Goal: Task Accomplishment & Management: Use online tool/utility

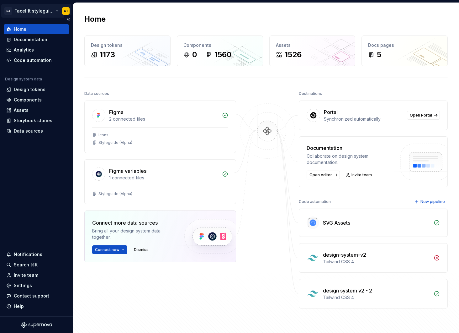
click at [33, 8] on html "SX Facelift styleguide AT Home Documentation Analytics Code automation Design s…" at bounding box center [229, 166] width 459 height 333
click at [121, 21] on html "SX Facelift styleguide AT Home Documentation Analytics Code automation Design s…" at bounding box center [229, 166] width 459 height 333
click at [33, 108] on div "Assets" at bounding box center [36, 110] width 60 height 6
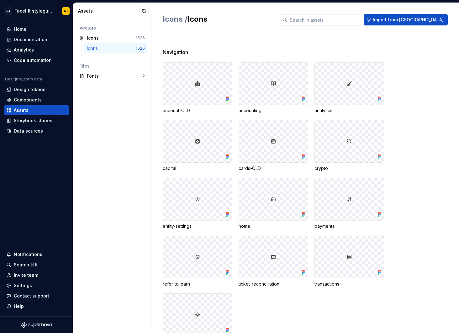
click at [347, 23] on input "text" at bounding box center [324, 19] width 74 height 11
type input "tron"
click at [413, 19] on span "Import from [GEOGRAPHIC_DATA]" at bounding box center [408, 20] width 71 height 6
click at [142, 13] on button "button" at bounding box center [144, 11] width 9 height 9
click at [31, 130] on div "Data sources" at bounding box center [28, 131] width 29 height 6
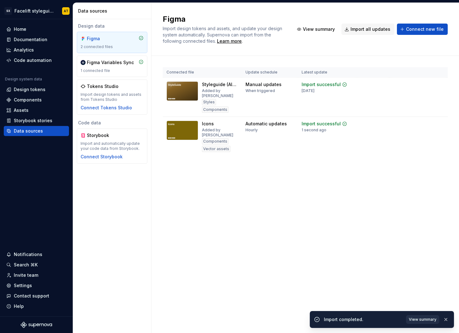
click at [422, 318] on span "View summary" at bounding box center [423, 319] width 28 height 5
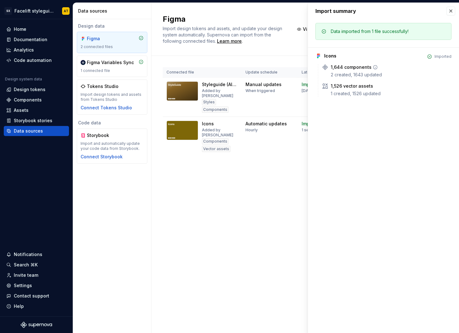
click at [342, 65] on div "1,644 components" at bounding box center [351, 67] width 41 height 6
click at [35, 112] on div "Assets" at bounding box center [36, 110] width 60 height 6
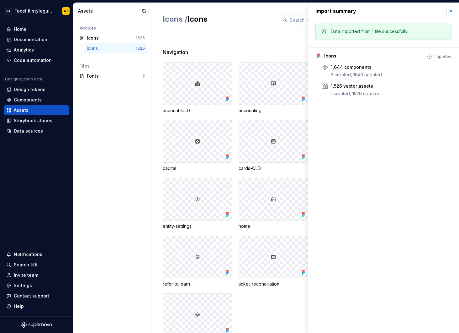
click at [452, 12] on button "button" at bounding box center [451, 11] width 9 height 9
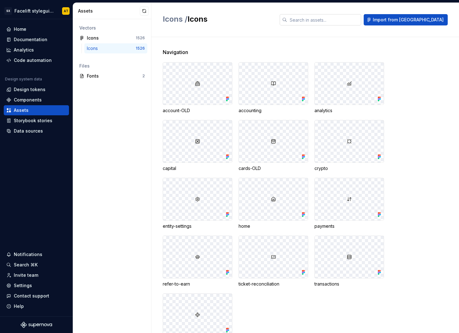
click at [361, 20] on input "text" at bounding box center [324, 19] width 74 height 11
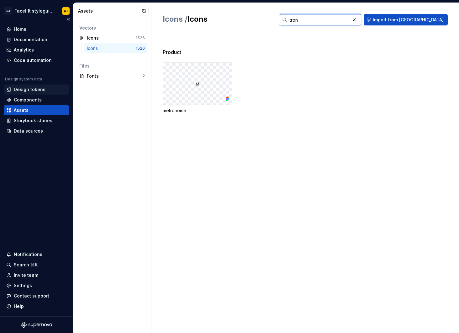
type input "tron"
click at [38, 89] on div "Design tokens" at bounding box center [30, 89] width 32 height 6
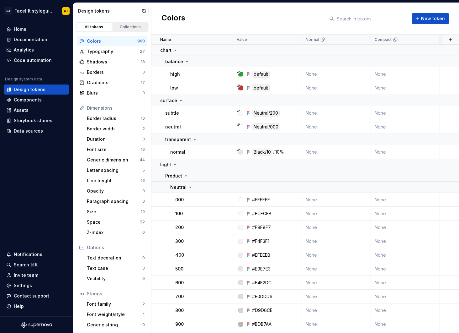
click at [125, 28] on div "Collections" at bounding box center [130, 26] width 31 height 5
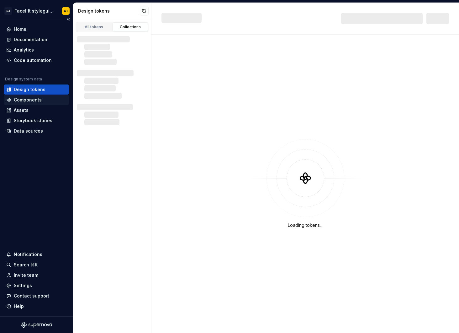
click at [37, 103] on div "Components" at bounding box center [28, 100] width 28 height 6
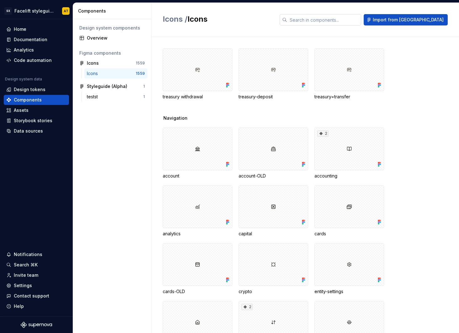
click at [361, 19] on input "text" at bounding box center [324, 19] width 74 height 11
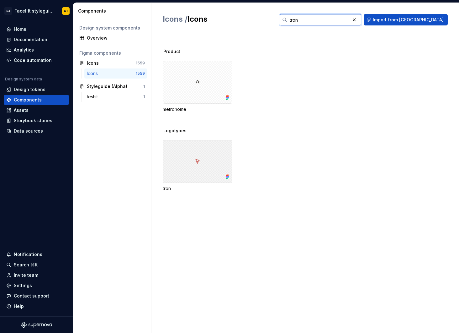
type input "tron"
click at [209, 156] on div at bounding box center [198, 161] width 70 height 43
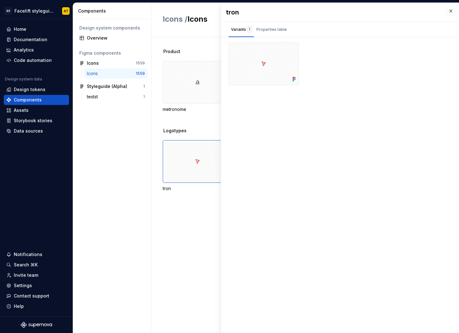
click at [182, 124] on div "Product metronome" at bounding box center [311, 87] width 297 height 79
click at [38, 58] on div "Code automation" at bounding box center [33, 60] width 38 height 6
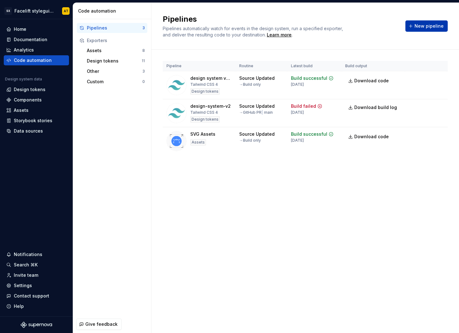
click at [426, 24] on span "New pipeline" at bounding box center [429, 26] width 29 height 6
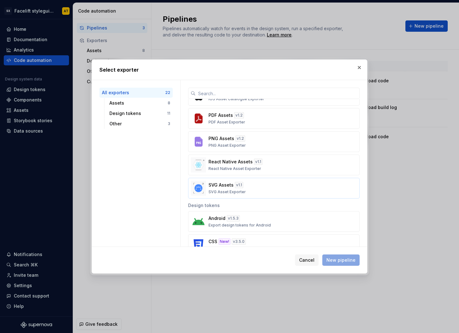
scroll to position [99, 0]
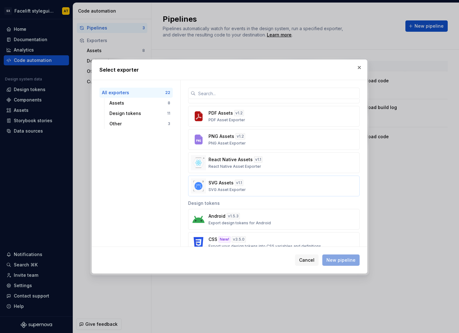
click at [256, 186] on div "SVG Assets v 1.1 SVG Asset Exporter" at bounding box center [272, 185] width 127 height 13
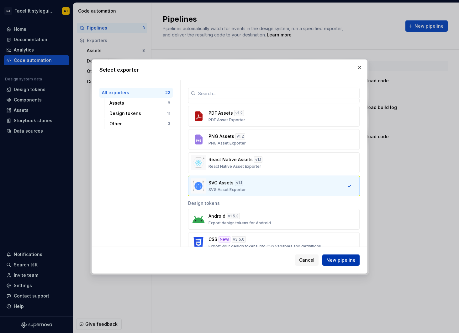
click at [349, 262] on span "New pipeline" at bounding box center [341, 260] width 29 height 6
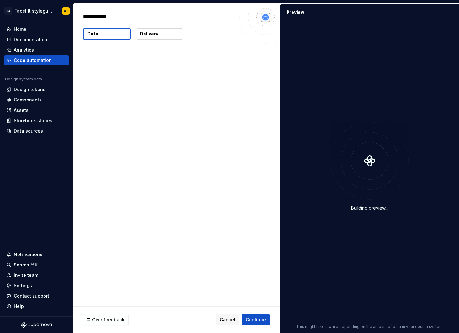
type textarea "*"
click at [228, 318] on span "Cancel" at bounding box center [227, 319] width 15 height 6
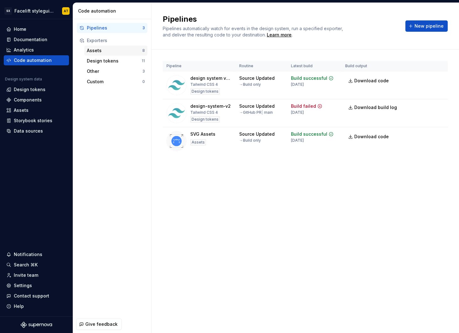
click at [119, 53] on div "Assets" at bounding box center [115, 50] width 56 height 6
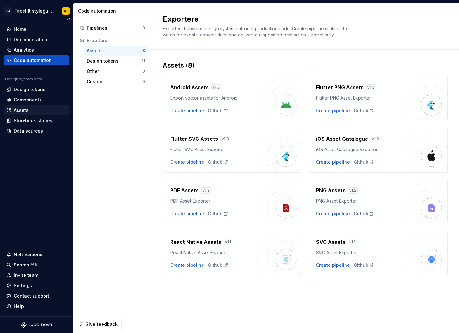
click at [40, 112] on div "Assets" at bounding box center [36, 110] width 60 height 6
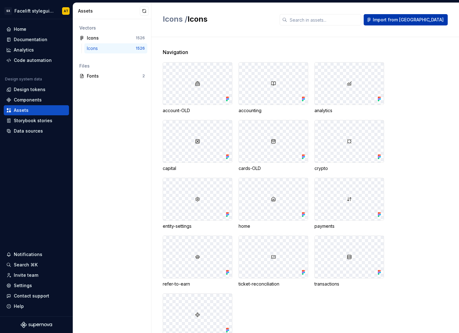
click at [418, 20] on span "Import from [GEOGRAPHIC_DATA]" at bounding box center [408, 20] width 71 height 6
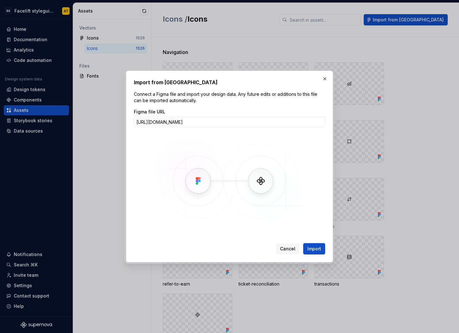
scroll to position [0, 39]
type input "[URL][DOMAIN_NAME]"
click at [303, 243] on button "Import" at bounding box center [314, 248] width 22 height 11
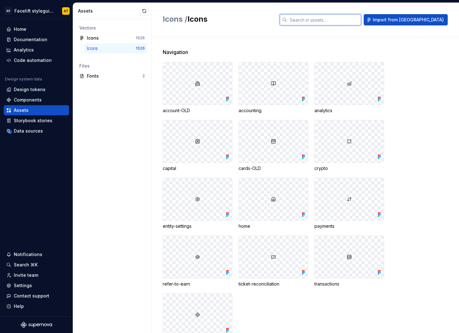
click at [348, 22] on input "text" at bounding box center [324, 19] width 74 height 11
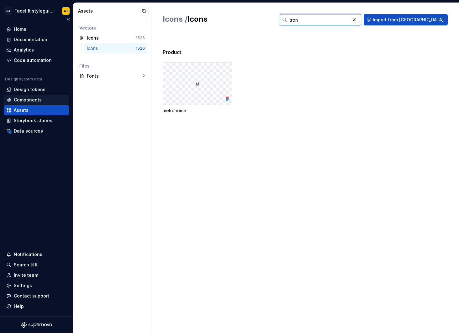
type input "tron"
click at [37, 95] on div "Components" at bounding box center [36, 100] width 65 height 10
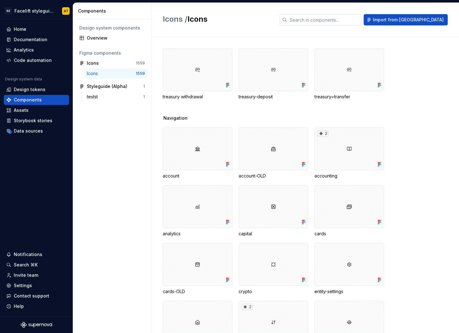
click at [346, 19] on input "text" at bounding box center [324, 19] width 74 height 11
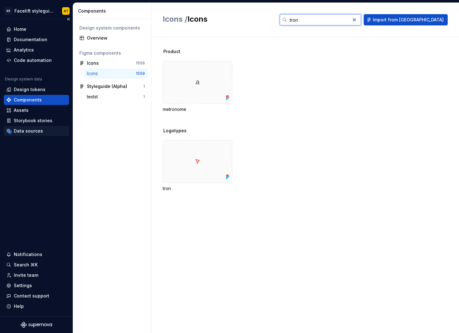
type input "tron"
click at [35, 132] on div "Data sources" at bounding box center [28, 131] width 29 height 6
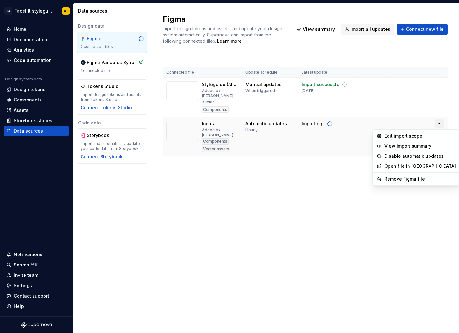
click at [437, 126] on html "SX Facelift styleguide AT Home Documentation Analytics Code automation Design s…" at bounding box center [229, 166] width 459 height 333
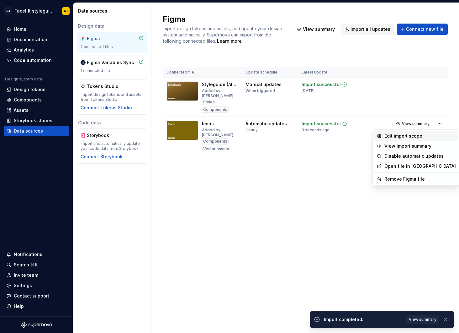
click at [424, 138] on div "Edit import scope" at bounding box center [421, 136] width 72 height 6
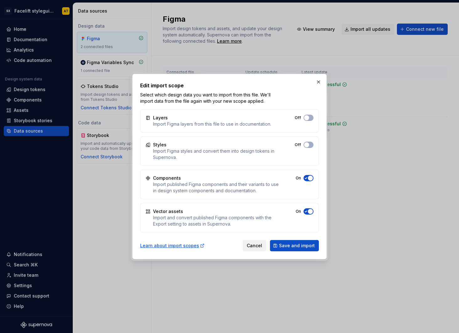
click at [259, 244] on span "Cancel" at bounding box center [254, 245] width 15 height 6
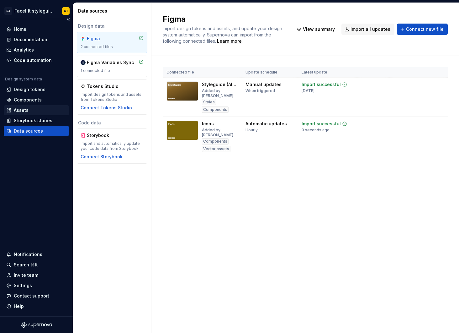
click at [32, 111] on div "Assets" at bounding box center [36, 110] width 60 height 6
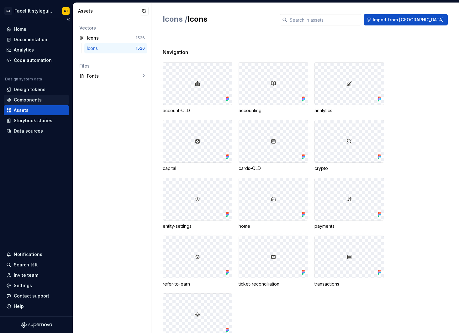
click at [27, 100] on div "Components" at bounding box center [28, 100] width 28 height 6
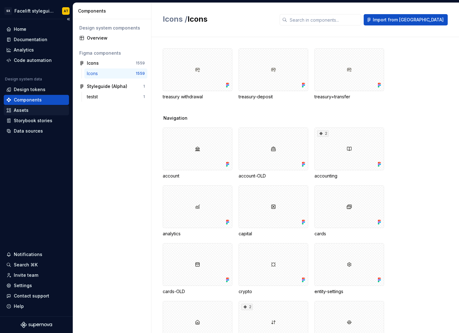
click at [31, 107] on div "Assets" at bounding box center [36, 110] width 60 height 6
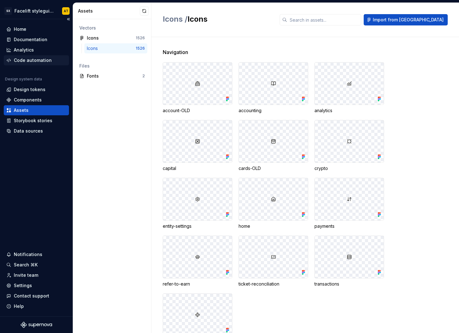
click at [30, 58] on div "Code automation" at bounding box center [33, 60] width 38 height 6
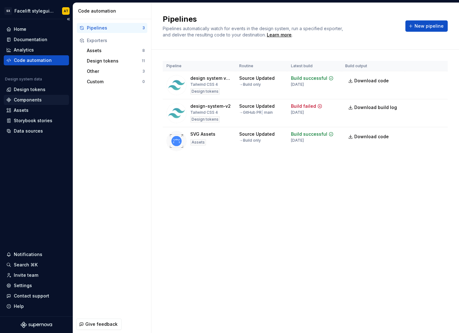
click at [31, 99] on div "Components" at bounding box center [28, 100] width 28 height 6
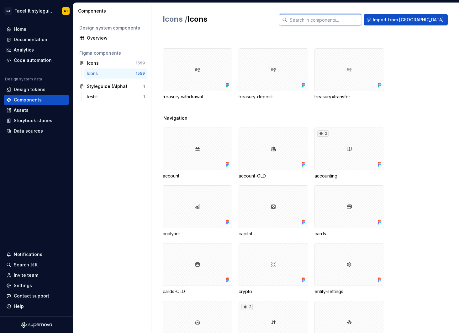
click at [345, 21] on input "text" at bounding box center [324, 19] width 74 height 11
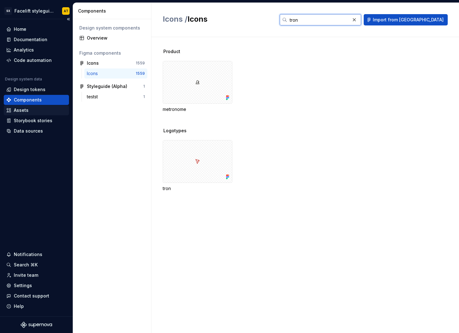
type input "tron"
click at [24, 109] on div "Assets" at bounding box center [21, 110] width 15 height 6
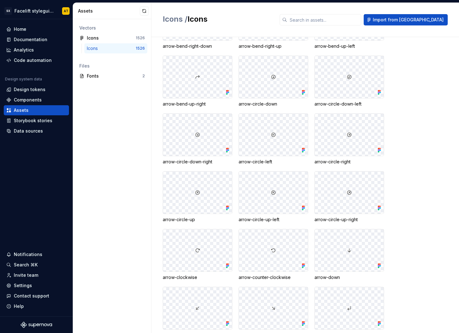
scroll to position [1485, 0]
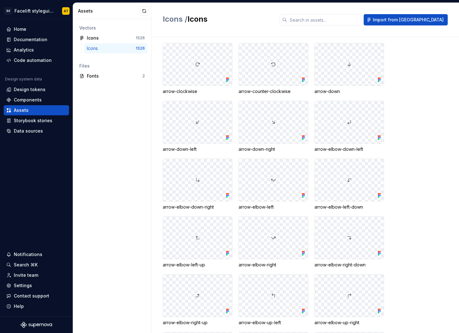
click at [177, 23] on span "Icons /" at bounding box center [175, 18] width 25 height 9
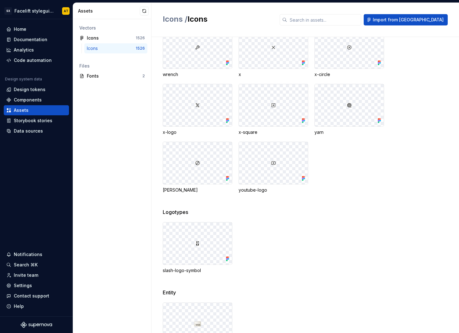
scroll to position [29251, 0]
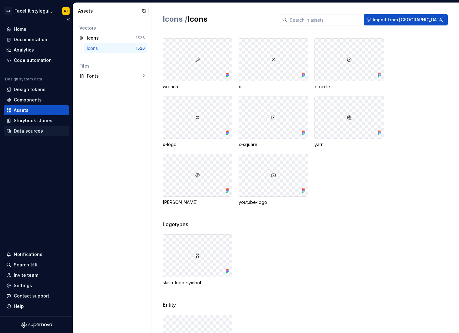
click at [46, 131] on div "Data sources" at bounding box center [36, 131] width 60 height 6
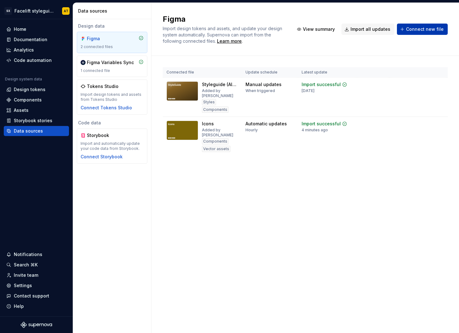
click at [425, 31] on span "Connect new file" at bounding box center [425, 29] width 38 height 6
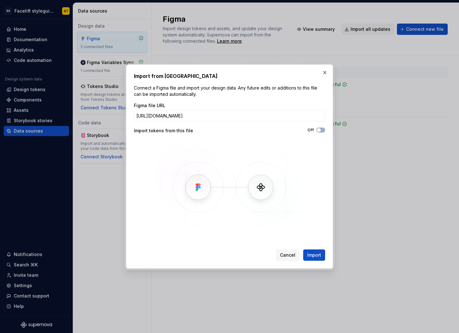
scroll to position [0, 39]
type input "[URL][DOMAIN_NAME]"
click at [320, 128] on span "button" at bounding box center [319, 130] width 4 height 4
click at [315, 256] on span "Import" at bounding box center [315, 255] width 14 height 6
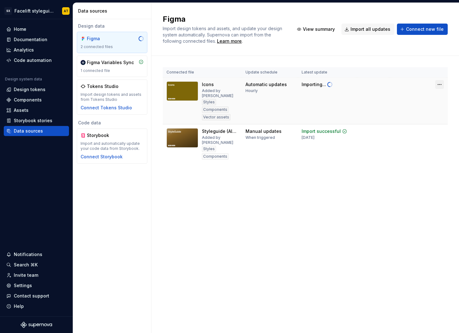
click at [441, 84] on html "SX Facelift styleguide AT Home Documentation Analytics Code automation Design s…" at bounding box center [229, 166] width 459 height 333
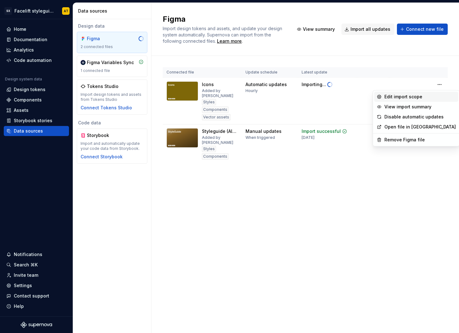
click at [422, 98] on div "Edit import scope" at bounding box center [421, 97] width 72 height 6
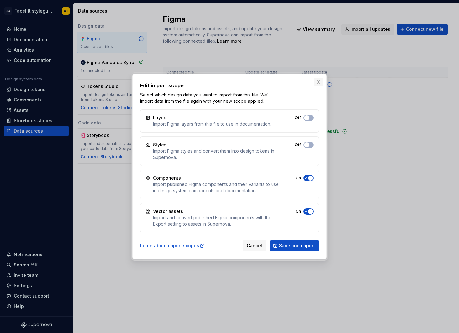
click at [318, 82] on button "button" at bounding box center [318, 82] width 9 height 9
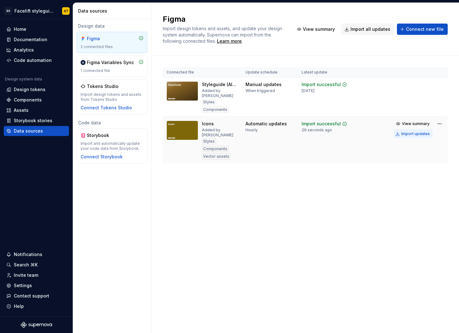
click at [412, 134] on div "Import updates" at bounding box center [416, 133] width 29 height 5
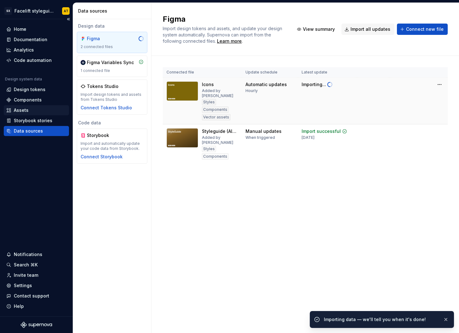
click at [30, 110] on div "Assets" at bounding box center [36, 110] width 60 height 6
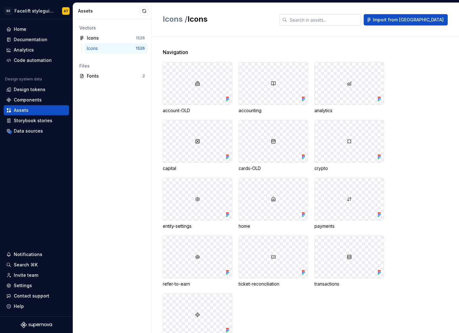
click at [338, 20] on input "text" at bounding box center [324, 19] width 74 height 11
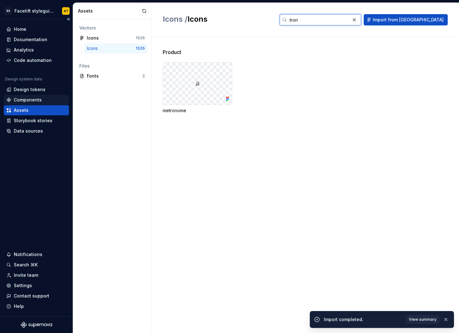
type input "tron"
click at [34, 97] on div "Components" at bounding box center [28, 100] width 28 height 6
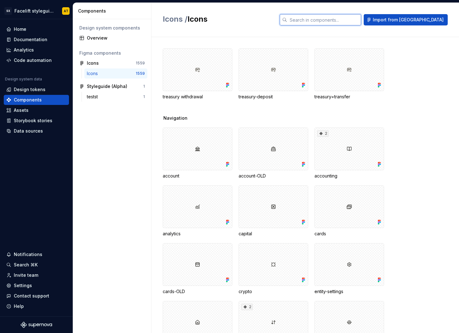
click at [356, 23] on input "text" at bounding box center [324, 19] width 74 height 11
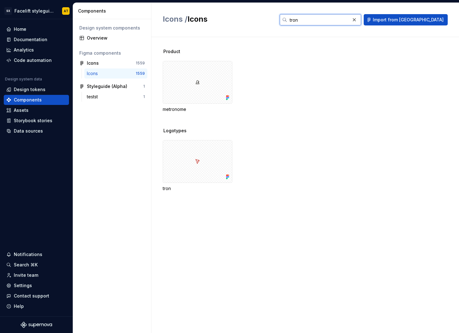
type input "tron"
click at [42, 108] on div "Assets" at bounding box center [36, 110] width 60 height 6
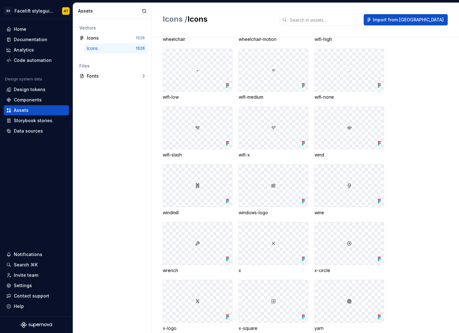
scroll to position [29299, 0]
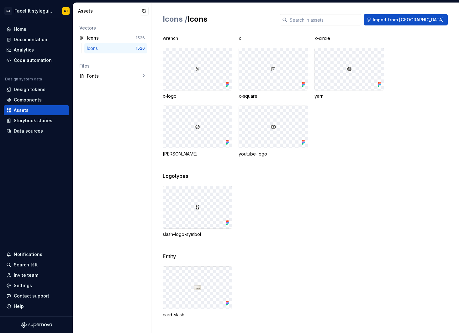
click at [212, 214] on div at bounding box center [197, 207] width 69 height 42
click at [226, 224] on icon at bounding box center [228, 222] width 6 height 6
click at [228, 214] on div at bounding box center [197, 207] width 69 height 42
click at [26, 296] on div "Contact support" at bounding box center [31, 295] width 35 height 6
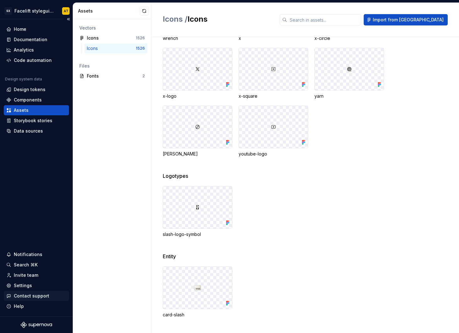
scroll to position [0, 0]
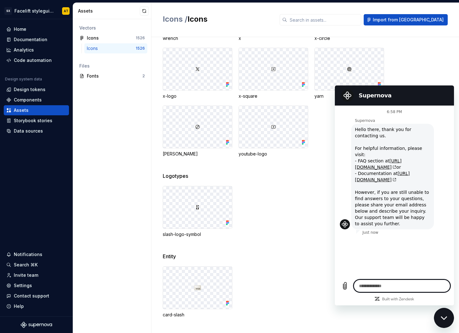
type textarea "*"
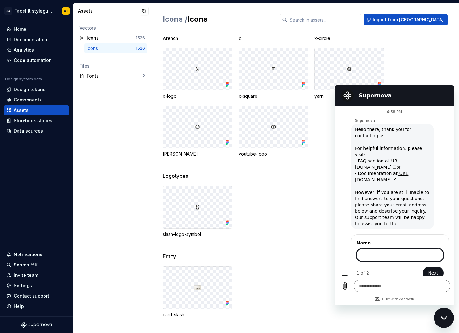
scroll to position [3, 0]
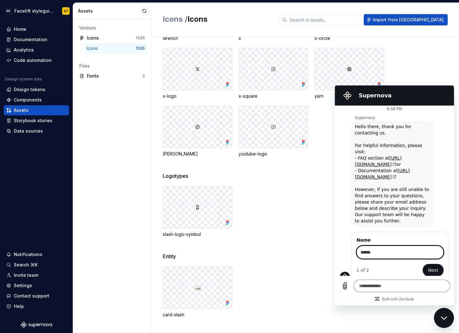
type input "******"
click at [423, 264] on button "Next" at bounding box center [433, 270] width 21 height 13
type textarea "*"
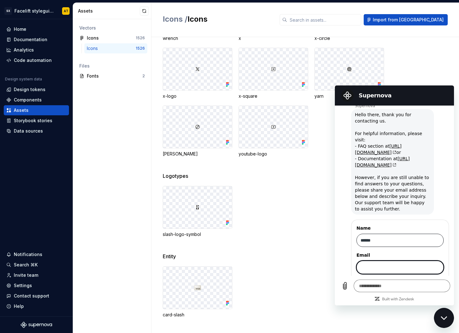
scroll to position [30, 0]
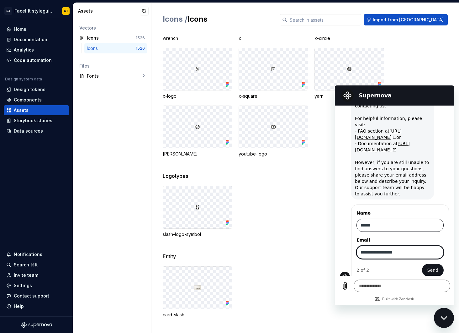
type input "**********"
click at [422, 264] on button "Send" at bounding box center [433, 270] width 22 height 13
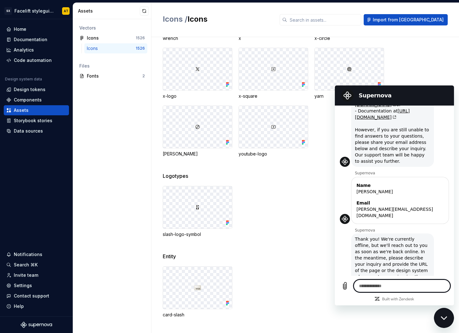
scroll to position [64, 0]
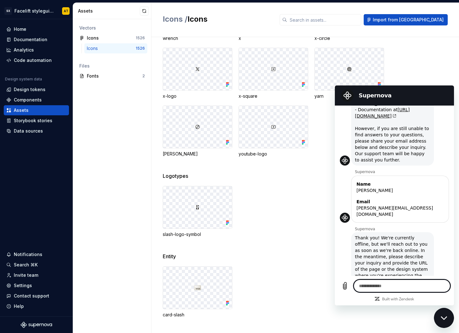
click at [449, 319] on div "Close messaging window" at bounding box center [444, 317] width 19 height 19
type textarea "*"
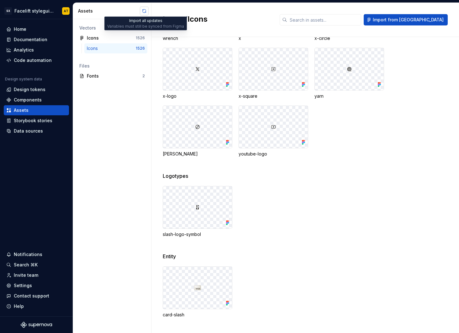
click at [146, 12] on button "button" at bounding box center [144, 11] width 9 height 9
click at [27, 132] on div "Data sources" at bounding box center [28, 131] width 29 height 6
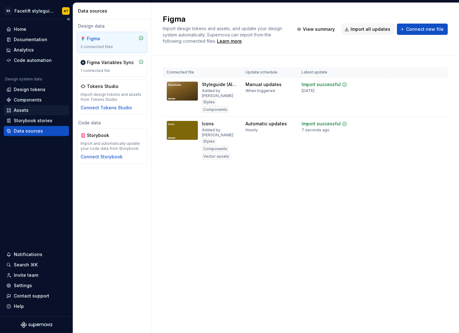
click at [29, 109] on div "Assets" at bounding box center [36, 110] width 60 height 6
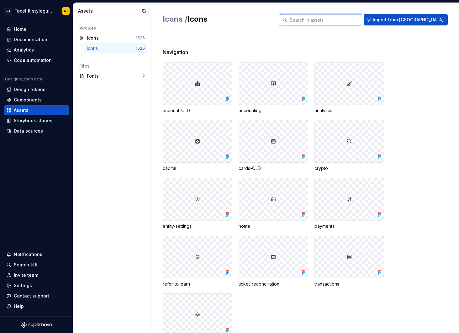
click at [340, 22] on input "text" at bounding box center [324, 19] width 74 height 11
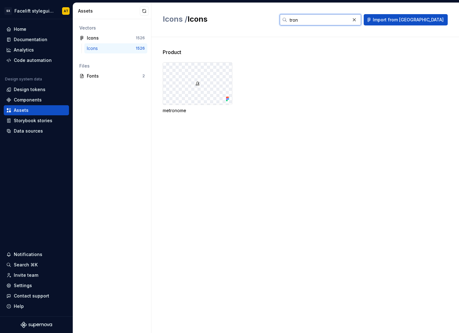
type input "tron"
click at [201, 27] on div "Icons / Icons tron Import from [GEOGRAPHIC_DATA]" at bounding box center [306, 20] width 308 height 34
click at [35, 131] on div "Data sources" at bounding box center [28, 131] width 29 height 6
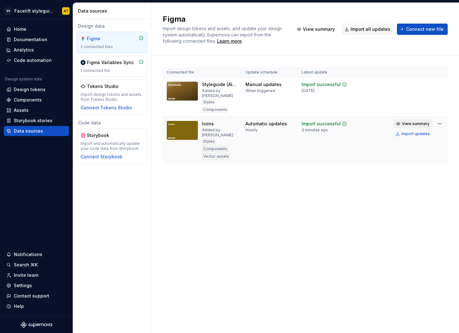
click at [406, 124] on span "View summary" at bounding box center [416, 123] width 28 height 5
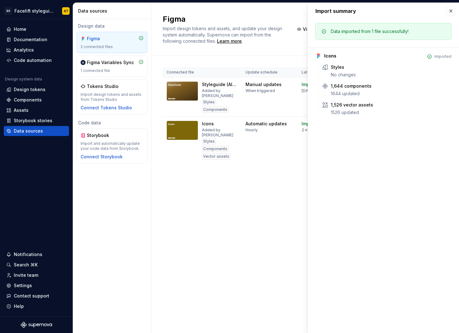
click at [238, 190] on div "Figma Import design tokens and assets, and update your design system automatica…" at bounding box center [306, 168] width 308 height 330
click at [44, 104] on div "Components" at bounding box center [36, 100] width 65 height 10
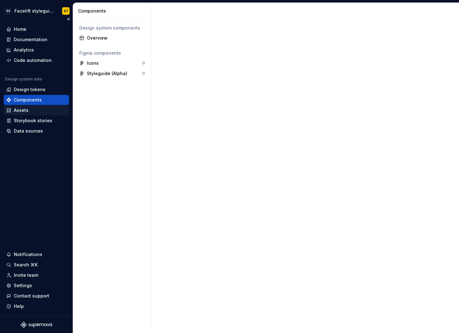
click at [39, 111] on div "Assets" at bounding box center [36, 110] width 60 height 6
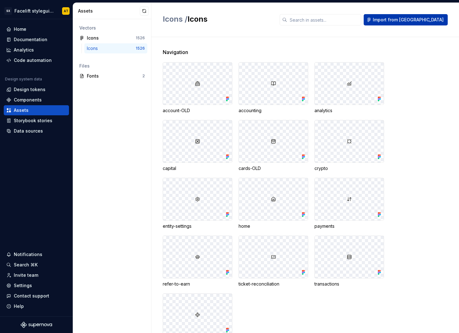
type textarea "*"
click at [436, 21] on span "Import from [GEOGRAPHIC_DATA]" at bounding box center [408, 20] width 71 height 6
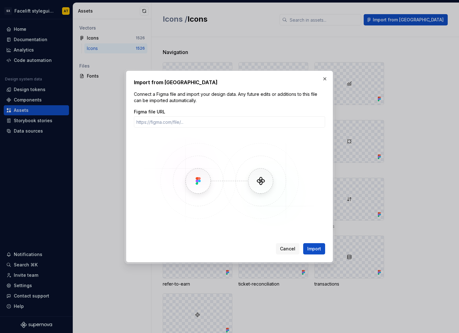
type input "[URL][DOMAIN_NAME]"
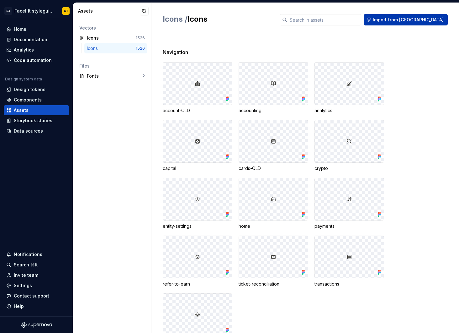
click at [424, 22] on span "Import from [GEOGRAPHIC_DATA]" at bounding box center [408, 20] width 71 height 6
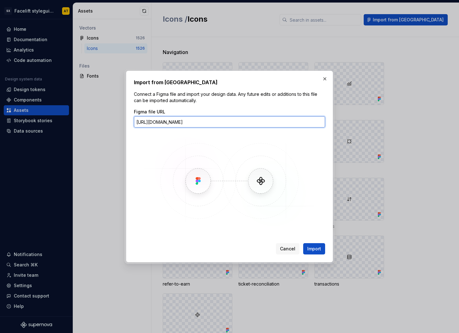
click at [248, 122] on input "[URL][DOMAIN_NAME]" at bounding box center [229, 121] width 191 height 11
type textarea "*"
paste input "[URL][DOMAIN_NAME]"
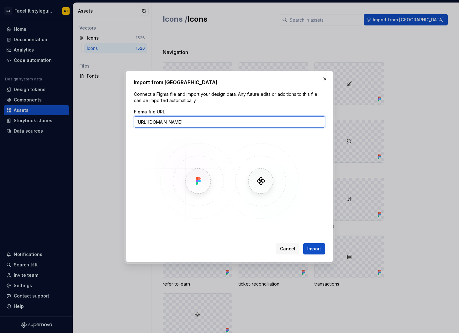
type input "[URL][DOMAIN_NAME]"
click at [303, 243] on button "Import" at bounding box center [314, 248] width 22 height 11
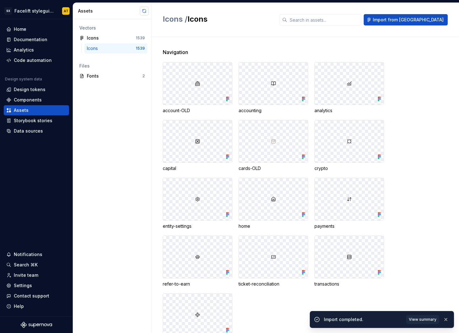
click at [140, 12] on button "button" at bounding box center [144, 11] width 9 height 9
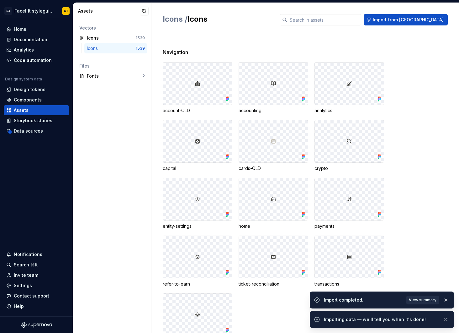
click at [422, 299] on span "View summary" at bounding box center [423, 299] width 28 height 5
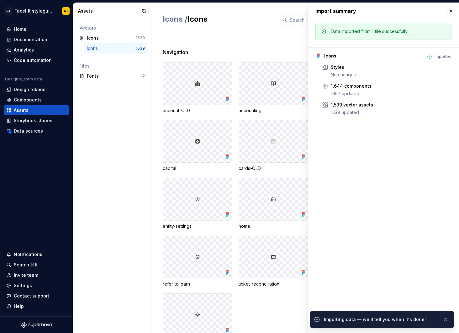
click at [129, 175] on div "Vectors Icons 1539 Icons 1539 Files Fonts 2" at bounding box center [112, 175] width 78 height 313
click at [451, 11] on button "button" at bounding box center [451, 11] width 9 height 9
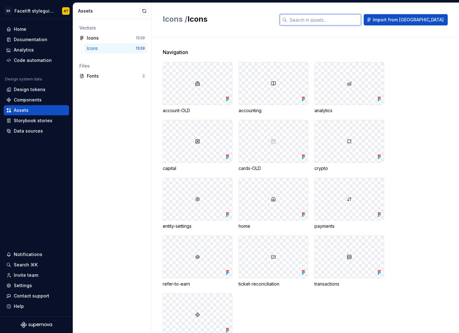
click at [361, 23] on input "text" at bounding box center [324, 19] width 74 height 11
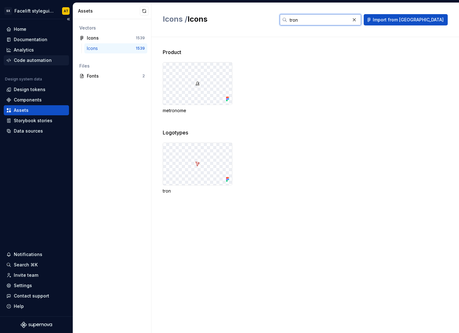
type input "tron"
click at [43, 62] on div "Code automation" at bounding box center [33, 60] width 38 height 6
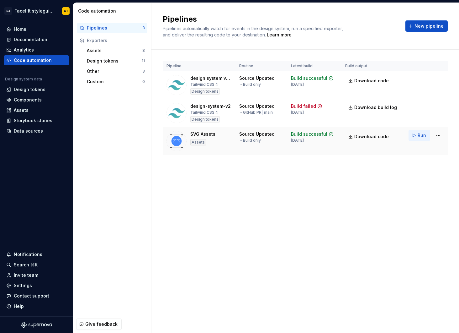
click at [420, 136] on span "Run" at bounding box center [422, 135] width 8 height 6
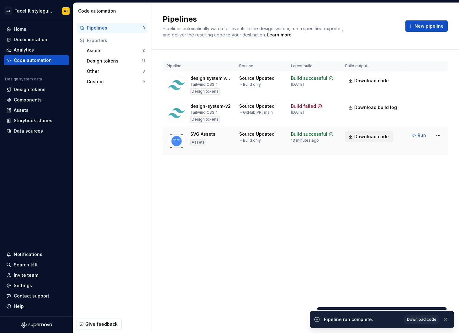
click at [374, 137] on span "Download code" at bounding box center [372, 136] width 35 height 6
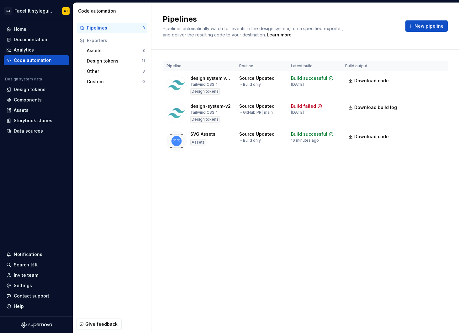
type textarea "*"
